Goal: Transaction & Acquisition: Purchase product/service

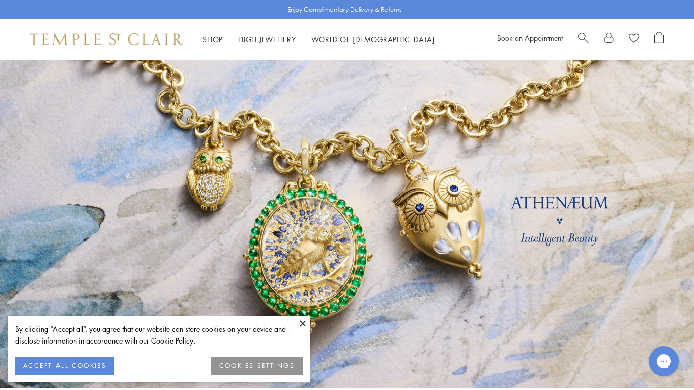
click at [584, 38] on span "Search" at bounding box center [583, 37] width 11 height 11
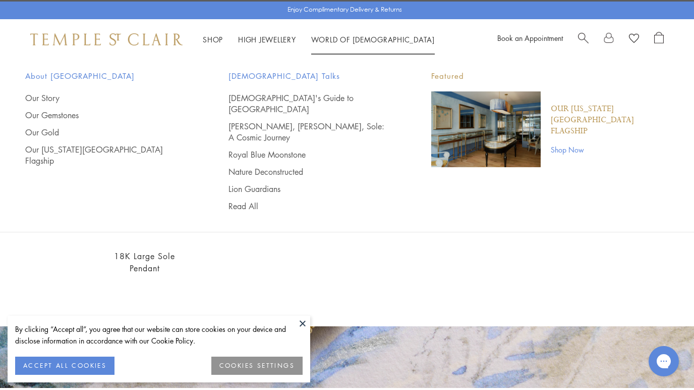
type input "******"
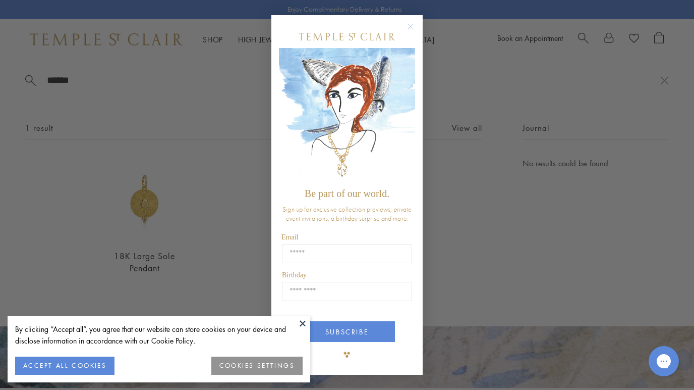
click at [410, 25] on circle "Close dialog" at bounding box center [411, 27] width 12 height 12
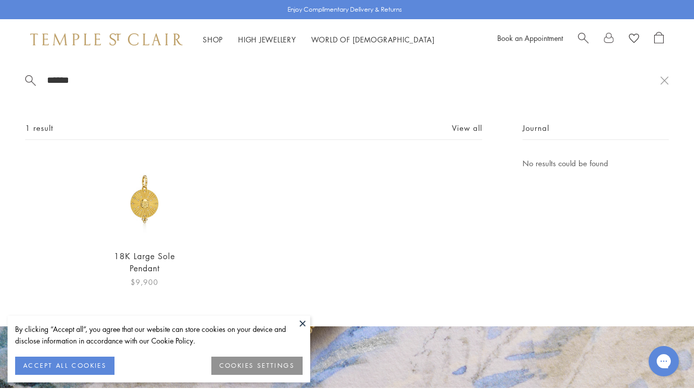
click at [149, 207] on img at bounding box center [145, 199] width 84 height 84
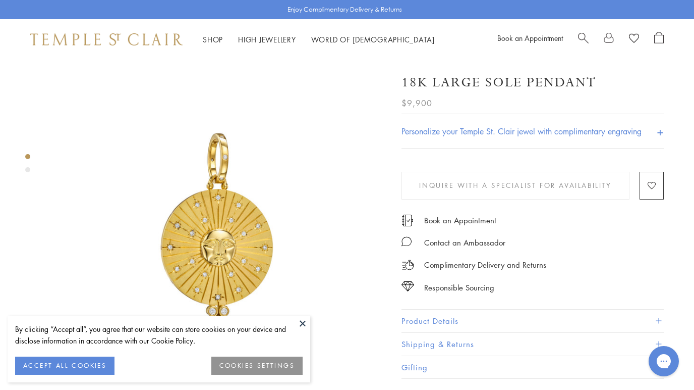
click at [583, 35] on span "Search" at bounding box center [583, 37] width 11 height 11
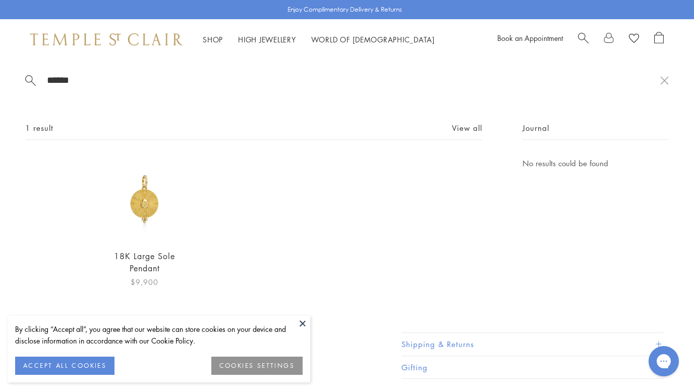
type input "******"
click at [145, 210] on img at bounding box center [145, 199] width 84 height 84
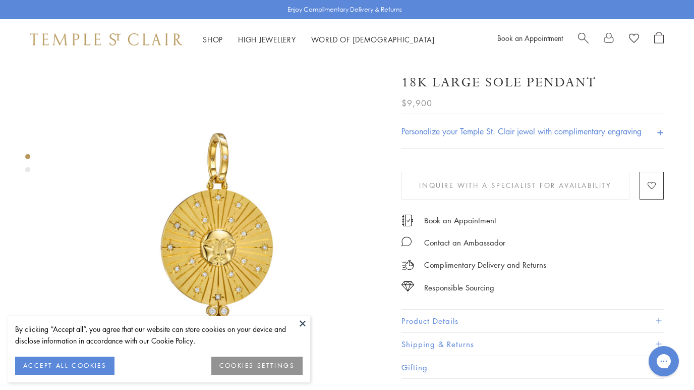
click at [654, 267] on div "Complimentary Delivery and Returns" at bounding box center [533, 259] width 262 height 23
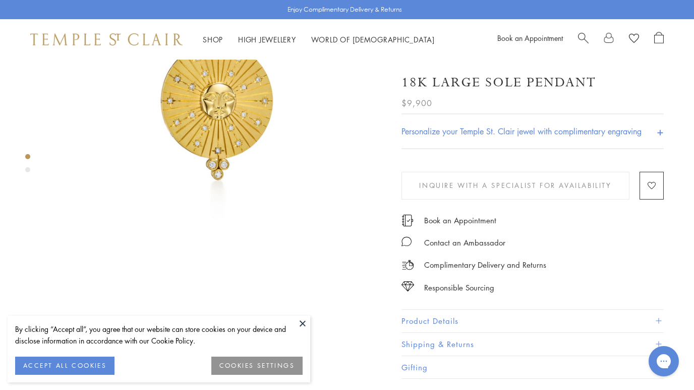
scroll to position [147, 0]
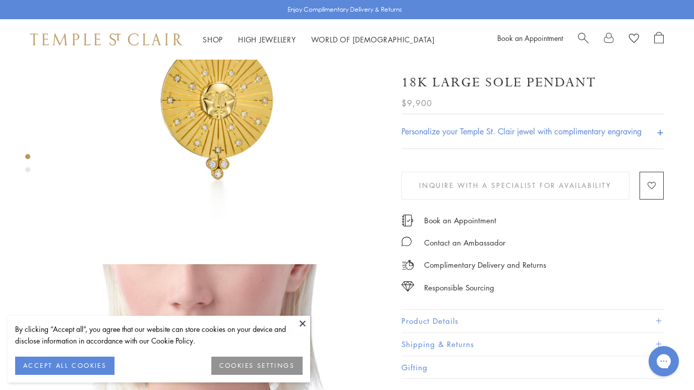
click at [685, 334] on div "18K Large Sole Pendant $9,900 Fashioned after suns and stars depicted in 17th c…" at bounding box center [548, 256] width 293 height 687
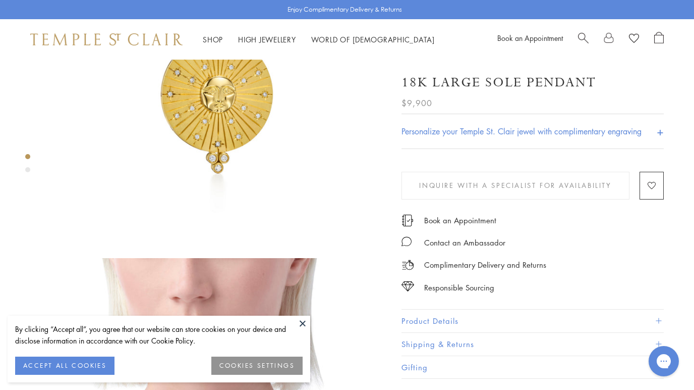
scroll to position [145, 0]
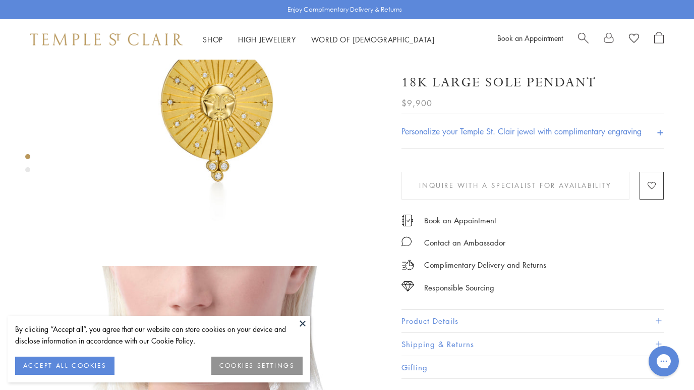
click at [583, 35] on span "Search" at bounding box center [583, 37] width 11 height 11
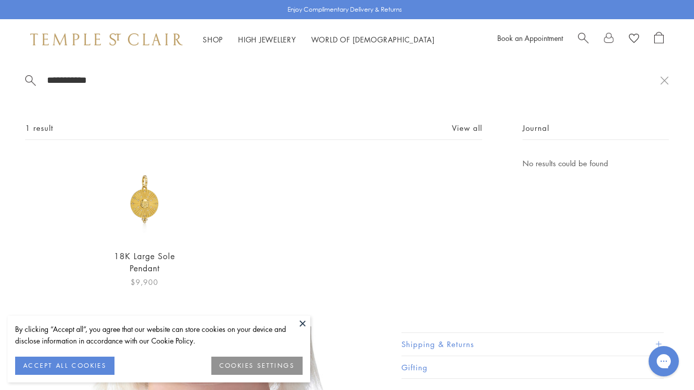
type input "**********"
click at [139, 205] on img at bounding box center [145, 199] width 84 height 84
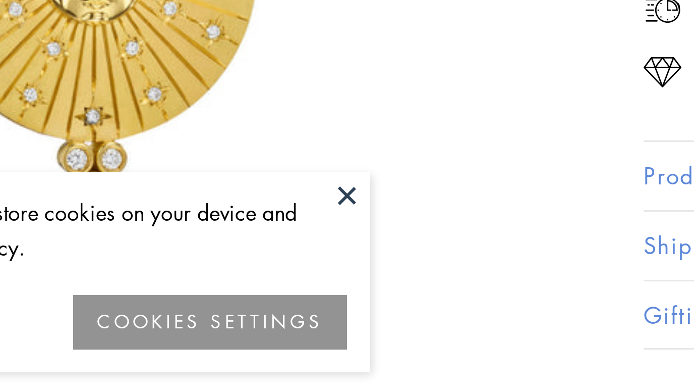
click at [295, 315] on button at bounding box center [302, 322] width 15 height 15
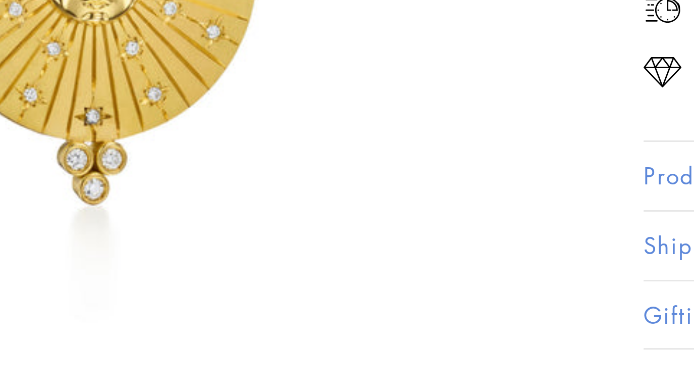
click at [131, 69] on img at bounding box center [218, 228] width 336 height 336
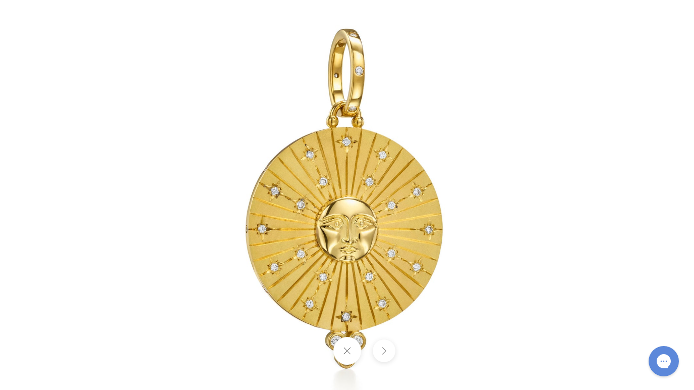
scroll to position [150, 0]
